Goal: Information Seeking & Learning: Learn about a topic

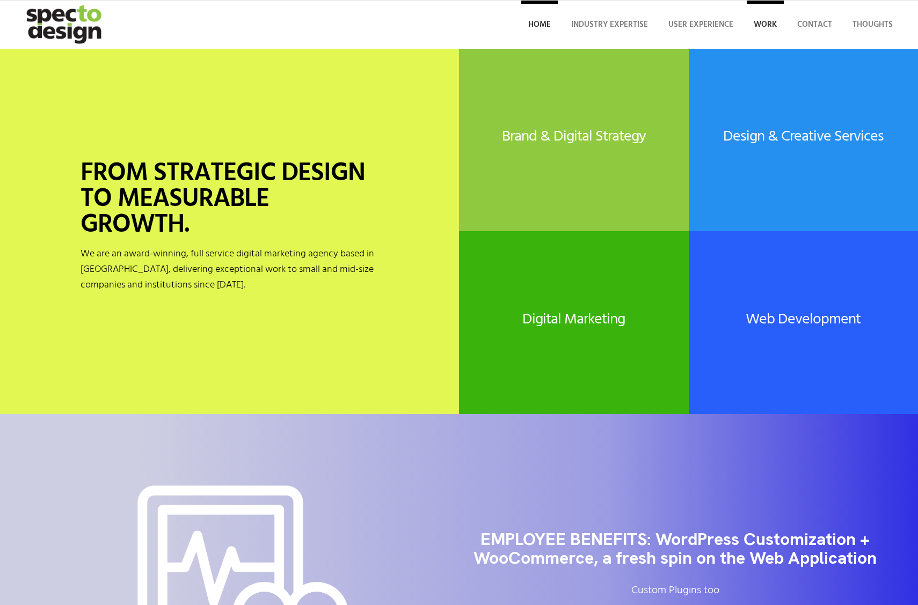
click at [765, 25] on span "Work" at bounding box center [765, 24] width 23 height 13
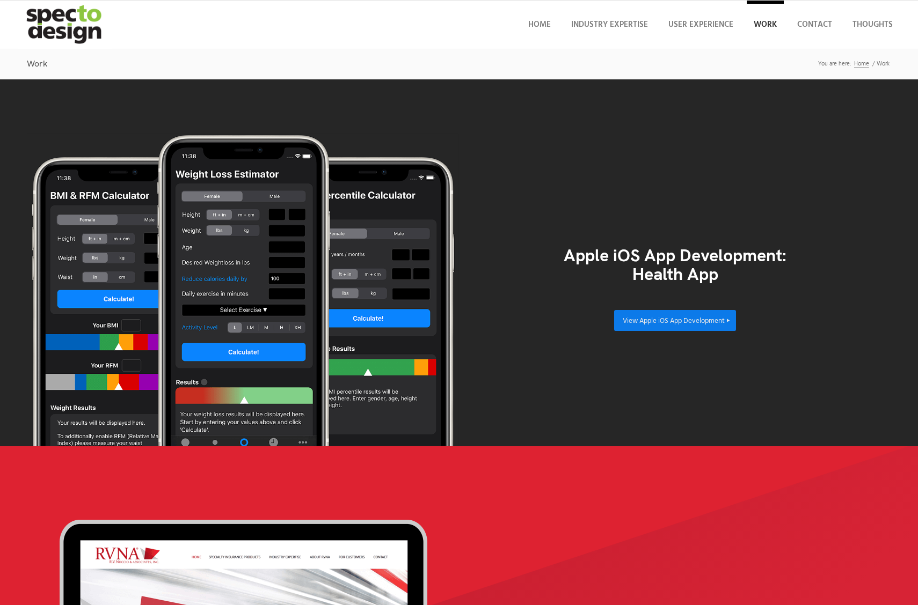
click at [675, 320] on span "View Apple iOS App Development" at bounding box center [674, 321] width 102 height 11
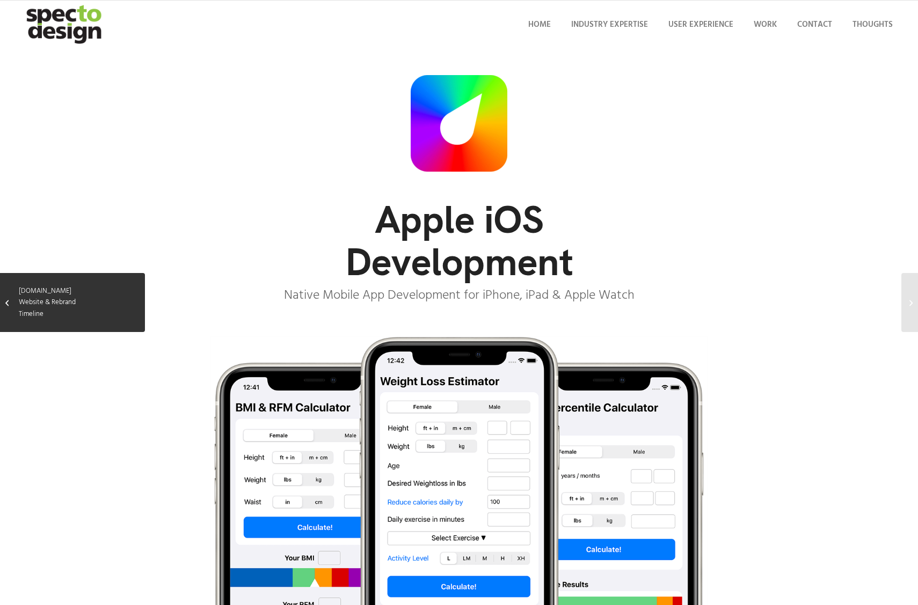
click at [8, 303] on icon "Link to: RVNuccio.com Website & Rebrand Timeline Link to: RVNuccio.com Website …" at bounding box center [6, 303] width 3 height 13
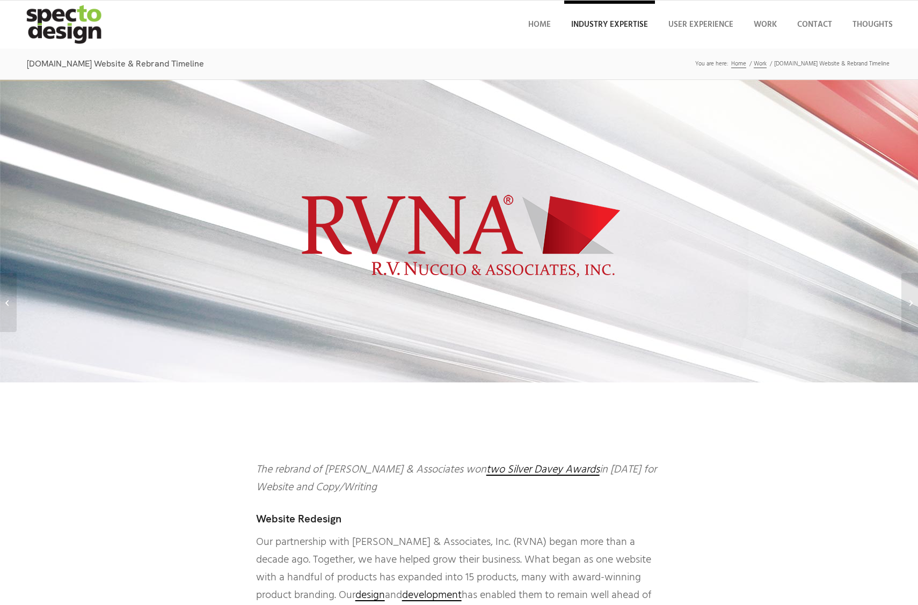
click at [609, 25] on span "Industry Expertise" at bounding box center [609, 24] width 77 height 13
